Goal: Information Seeking & Learning: Learn about a topic

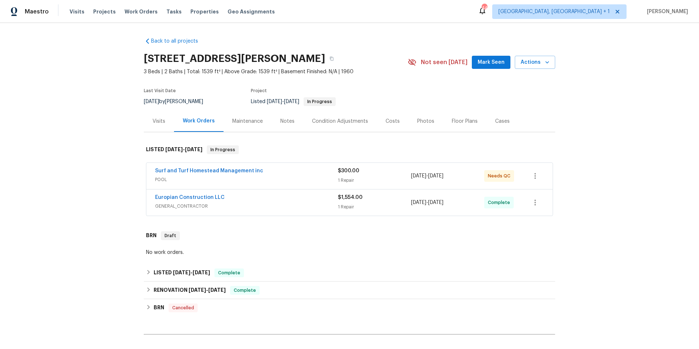
click at [253, 199] on div "Europian Construction LLC" at bounding box center [246, 198] width 183 height 9
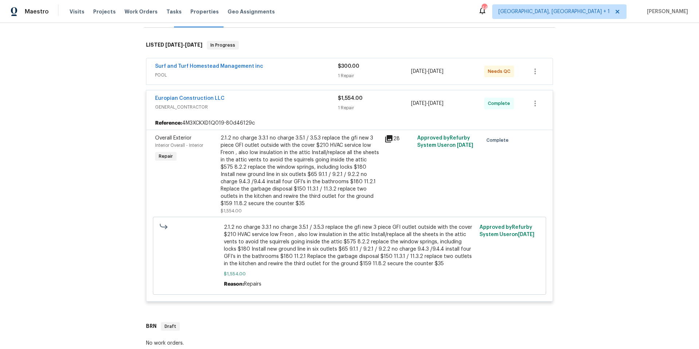
scroll to position [254, 0]
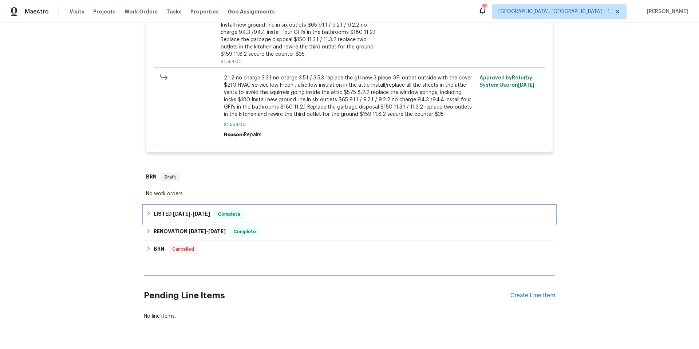
click at [266, 219] on div "LISTED 6/9/25 - 6/16/25 Complete" at bounding box center [349, 213] width 411 height 17
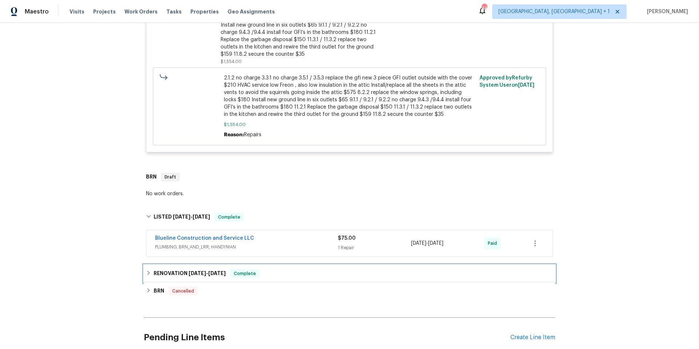
click at [277, 276] on div "RENOVATION 5/13/25 - 6/14/25 Complete" at bounding box center [349, 273] width 407 height 9
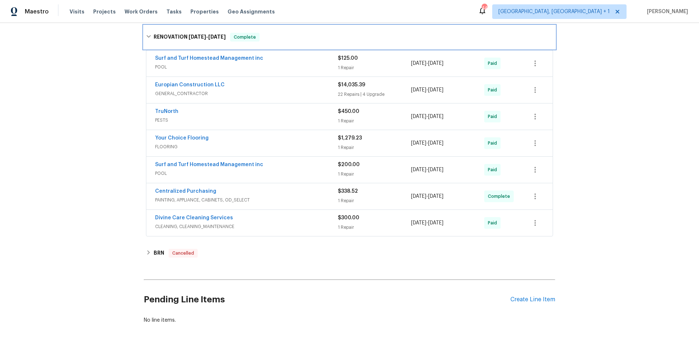
scroll to position [501, 0]
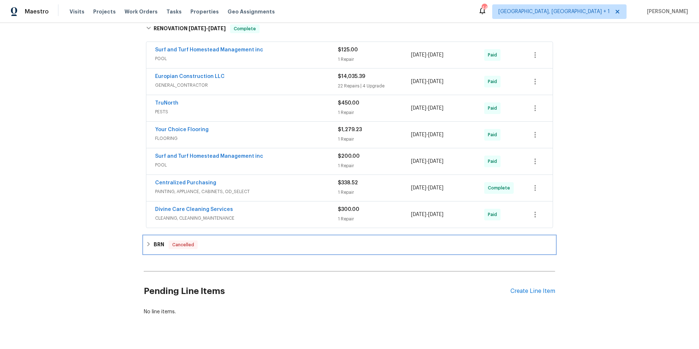
click at [286, 252] on div "BRN Cancelled" at bounding box center [349, 244] width 411 height 17
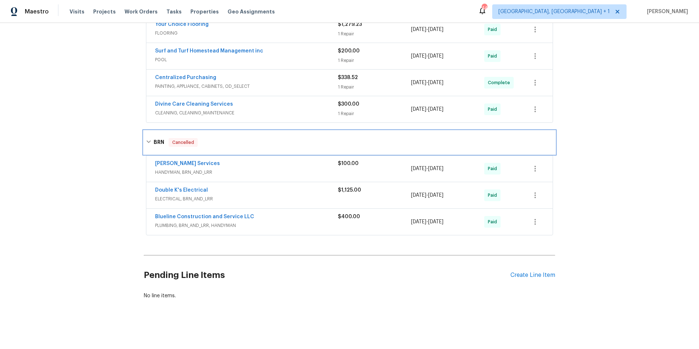
scroll to position [612, 0]
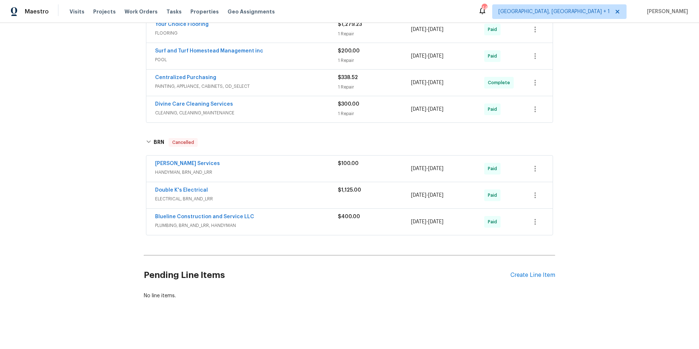
click at [268, 195] on span "ELECTRICAL, BRN_AND_LRR" at bounding box center [246, 198] width 183 height 7
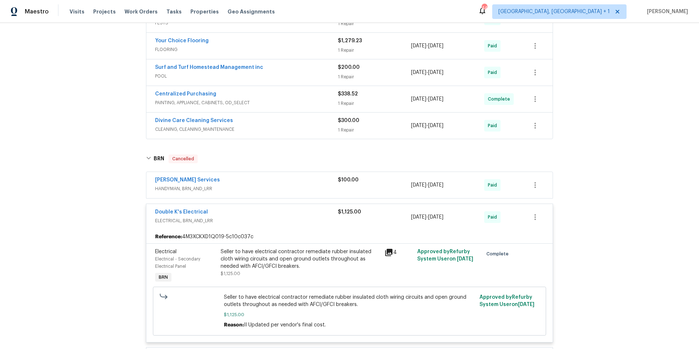
scroll to position [735, 0]
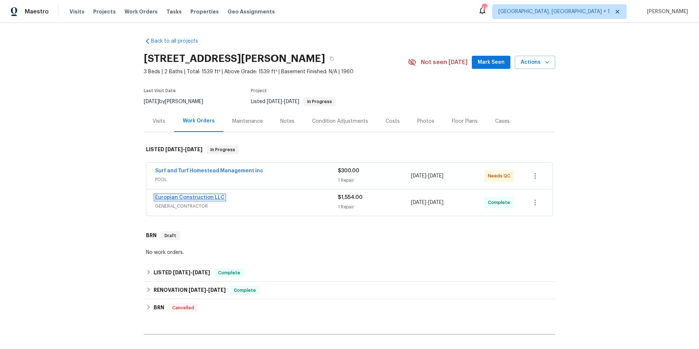
click at [207, 197] on link "Europian Construction LLC" at bounding box center [190, 197] width 70 height 5
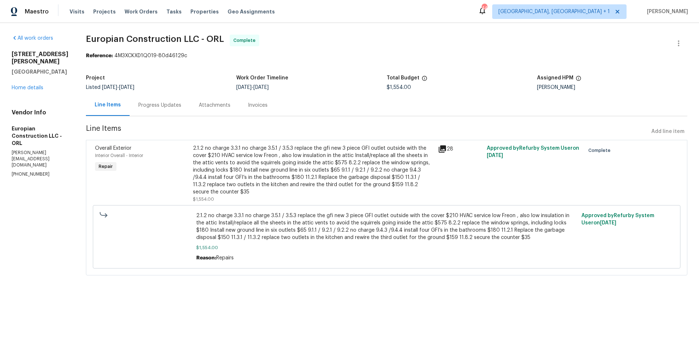
click at [173, 102] on div "Progress Updates" at bounding box center [159, 105] width 43 height 7
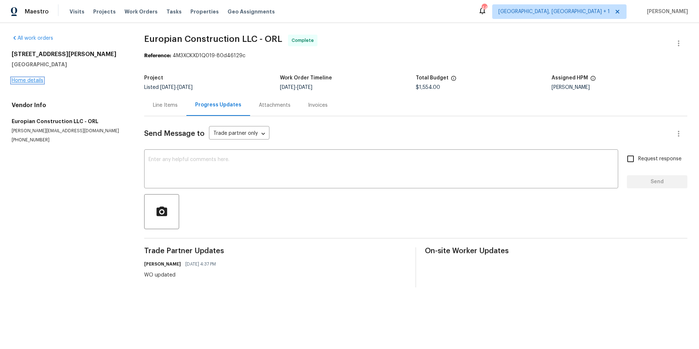
click at [39, 82] on link "Home details" at bounding box center [28, 80] width 32 height 5
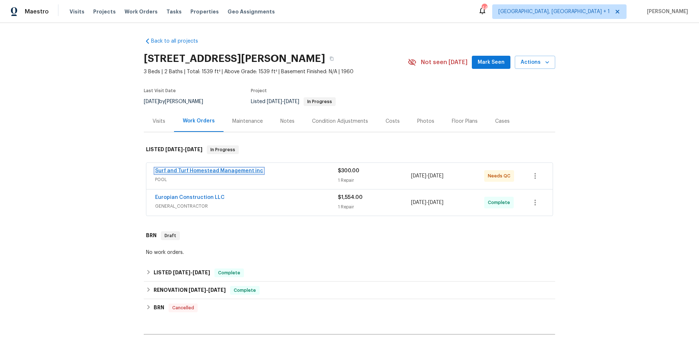
click at [206, 169] on link "Surf and Turf Homestead Management inc" at bounding box center [209, 170] width 108 height 5
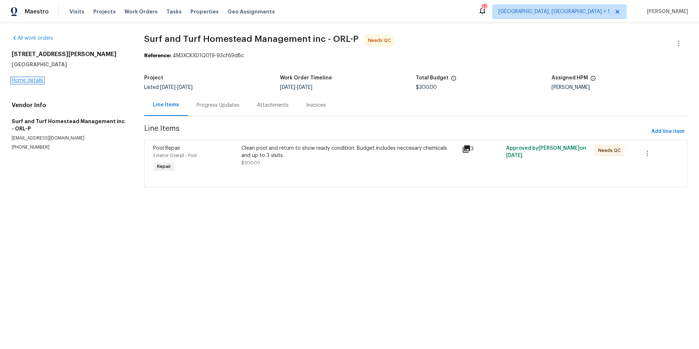
click at [37, 82] on link "Home details" at bounding box center [28, 80] width 32 height 5
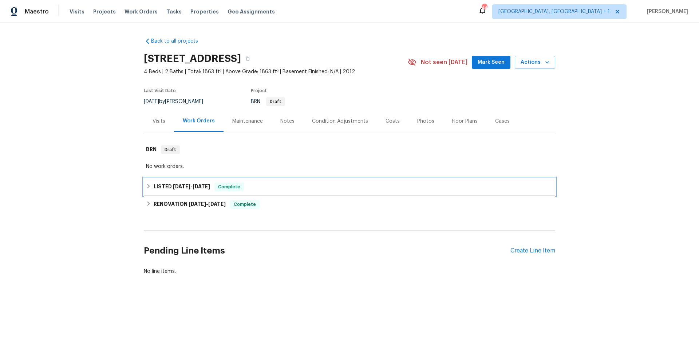
click at [285, 187] on div "LISTED 8/16/25 - 8/18/25 Complete" at bounding box center [349, 186] width 407 height 9
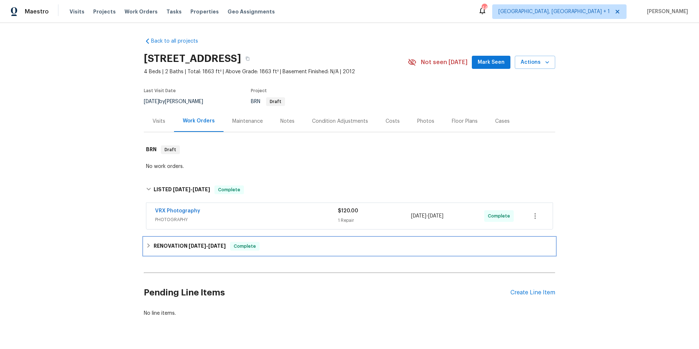
click at [296, 245] on div "RENOVATION 7/29/25 - 8/14/25 Complete" at bounding box center [349, 246] width 407 height 9
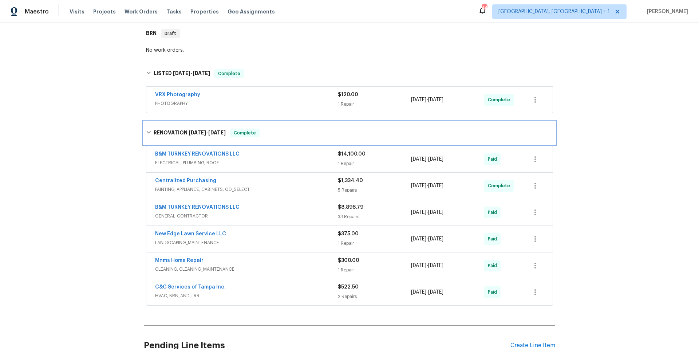
scroll to position [118, 0]
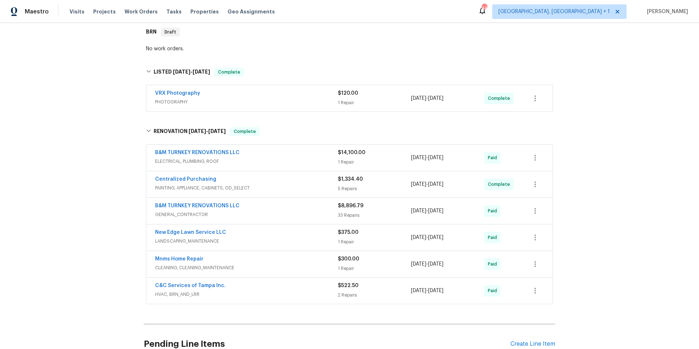
click at [262, 211] on span "GENERAL_CONTRACTOR" at bounding box center [246, 214] width 183 height 7
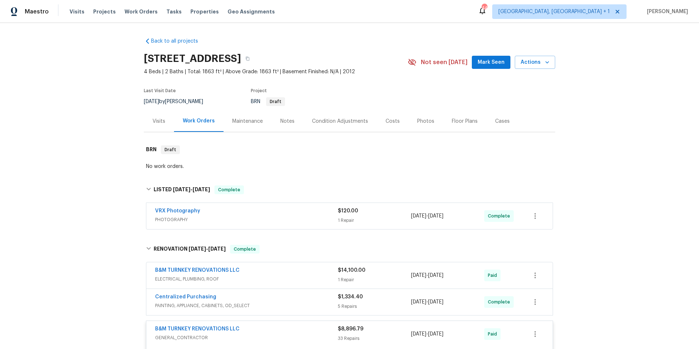
scroll to position [244, 0]
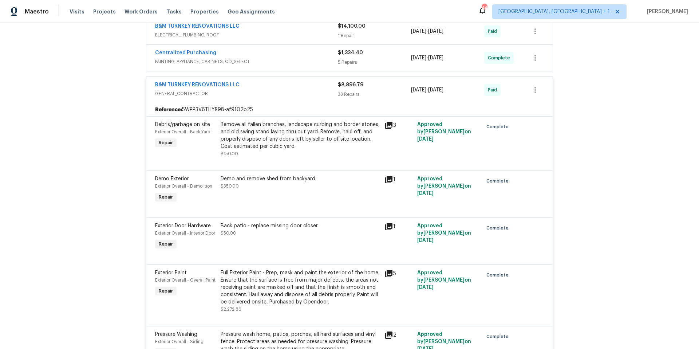
click at [263, 90] on span "GENERAL_CONTRACTOR" at bounding box center [246, 93] width 183 height 7
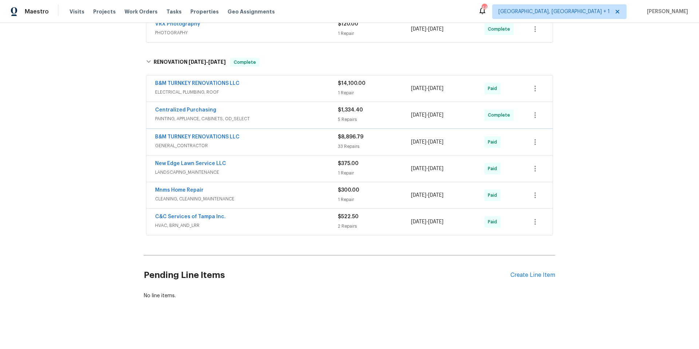
scroll to position [192, 0]
click at [268, 89] on span "ELECTRICAL, PLUMBING, ROOF" at bounding box center [246, 92] width 183 height 7
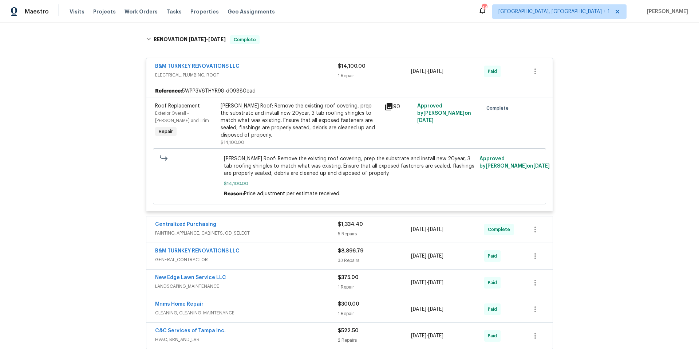
click at [271, 83] on div "B&M TURNKEY RENOVATIONS LLC ELECTRICAL, PLUMBING, ROOF $14,100.00 1 Repair 7/28…" at bounding box center [349, 71] width 406 height 26
click at [266, 75] on span "ELECTRICAL, PLUMBING, ROOF" at bounding box center [246, 74] width 183 height 7
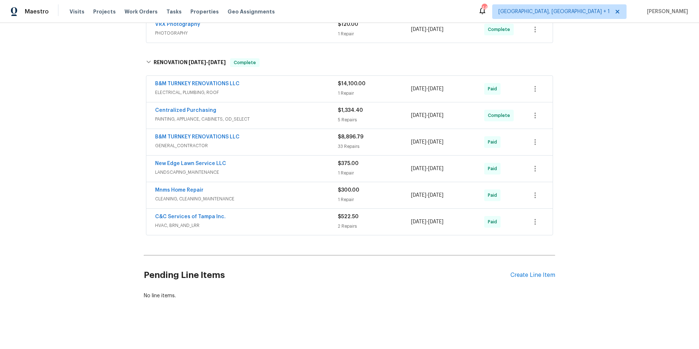
scroll to position [58, 0]
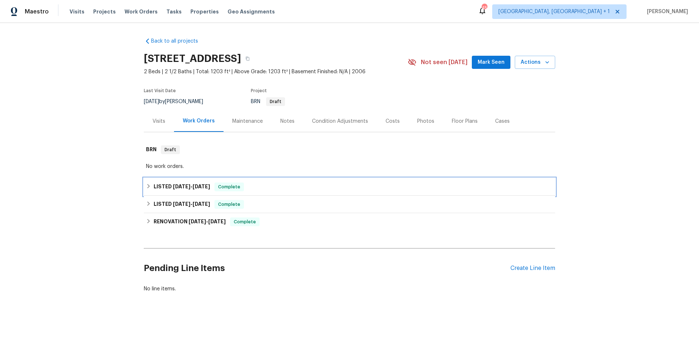
click at [315, 190] on div "LISTED [DATE] - [DATE] Complete" at bounding box center [349, 186] width 407 height 9
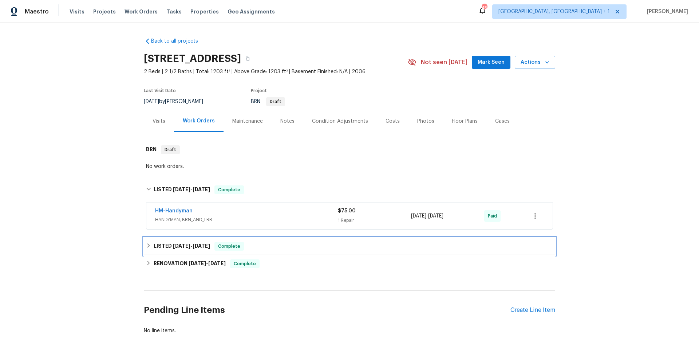
click at [295, 243] on div "LISTED [DATE] - [DATE] Complete" at bounding box center [349, 246] width 407 height 9
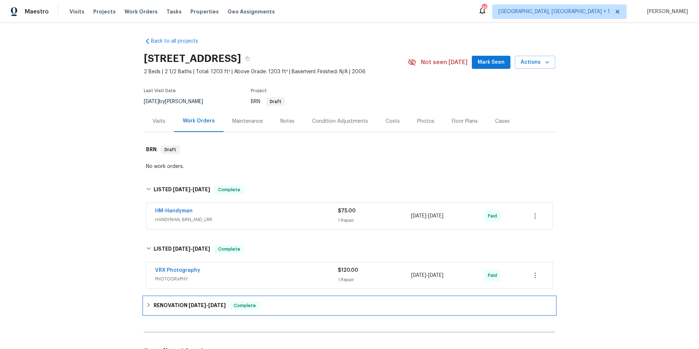
click at [287, 304] on div "RENOVATION 7/9/25 - 7/15/25 Complete" at bounding box center [349, 305] width 407 height 9
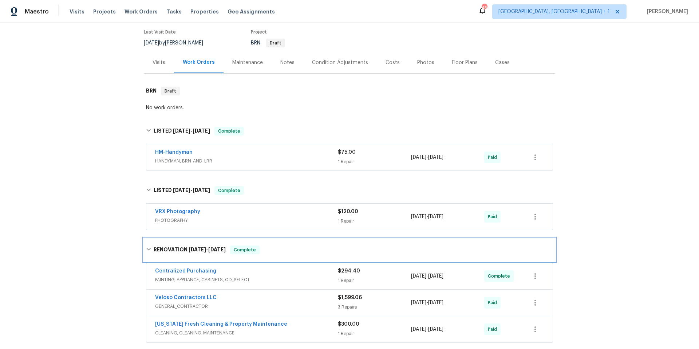
scroll to position [141, 0]
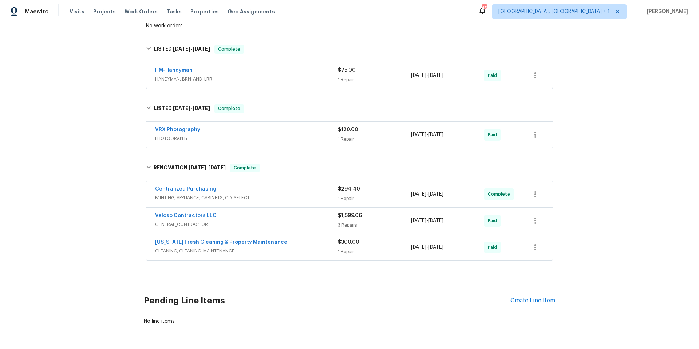
click at [273, 218] on div "Veloso Contractors LLC" at bounding box center [246, 216] width 183 height 9
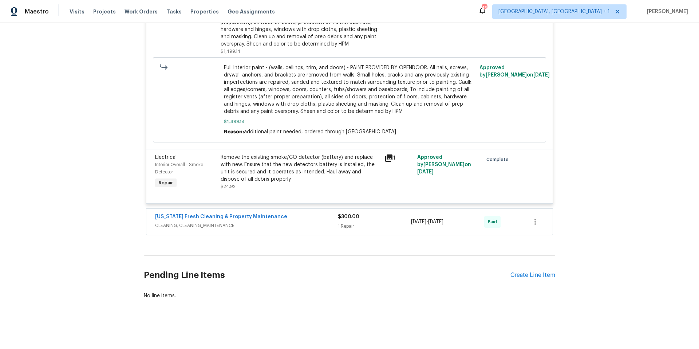
scroll to position [570, 0]
click at [302, 222] on span "CLEANING, CLEANING_MAINTENANCE" at bounding box center [246, 225] width 183 height 7
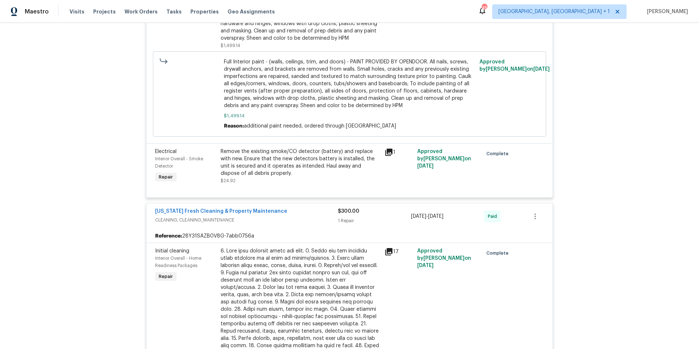
click at [302, 218] on span "CLEANING, CLEANING_MAINTENANCE" at bounding box center [246, 219] width 183 height 7
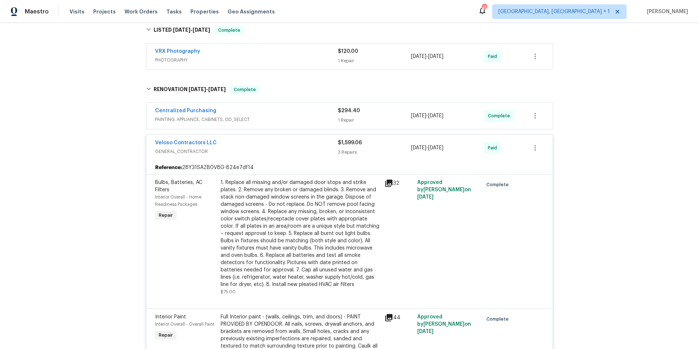
scroll to position [216, 0]
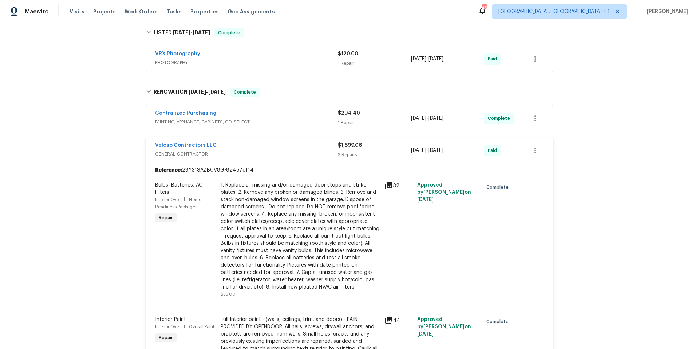
click at [293, 142] on div "Veloso Contractors LLC" at bounding box center [246, 146] width 183 height 9
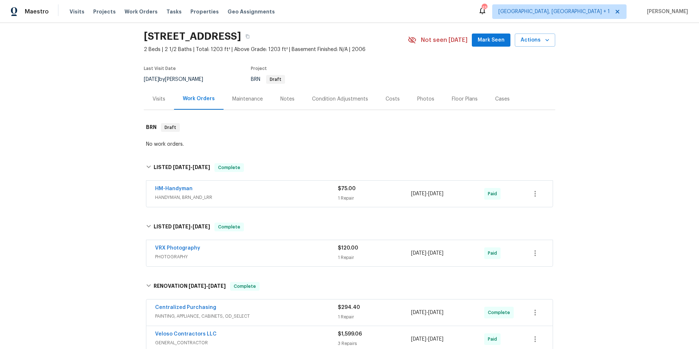
scroll to position [20, 0]
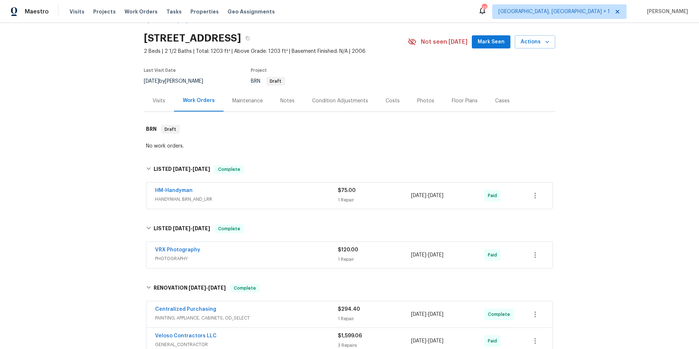
click at [242, 198] on span "HANDYMAN, BRN_AND_LRR" at bounding box center [246, 198] width 183 height 7
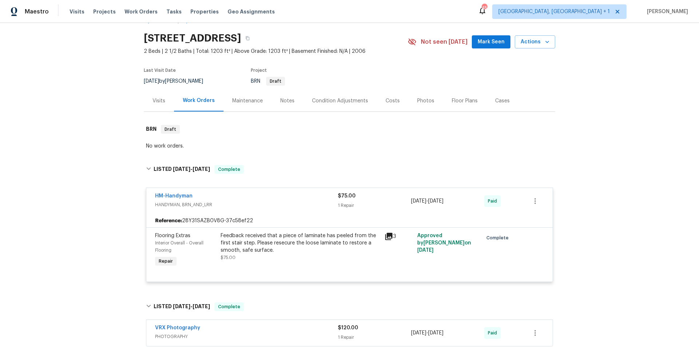
click at [242, 198] on div "HM-Handyman" at bounding box center [246, 196] width 183 height 9
